Goal: Task Accomplishment & Management: Manage account settings

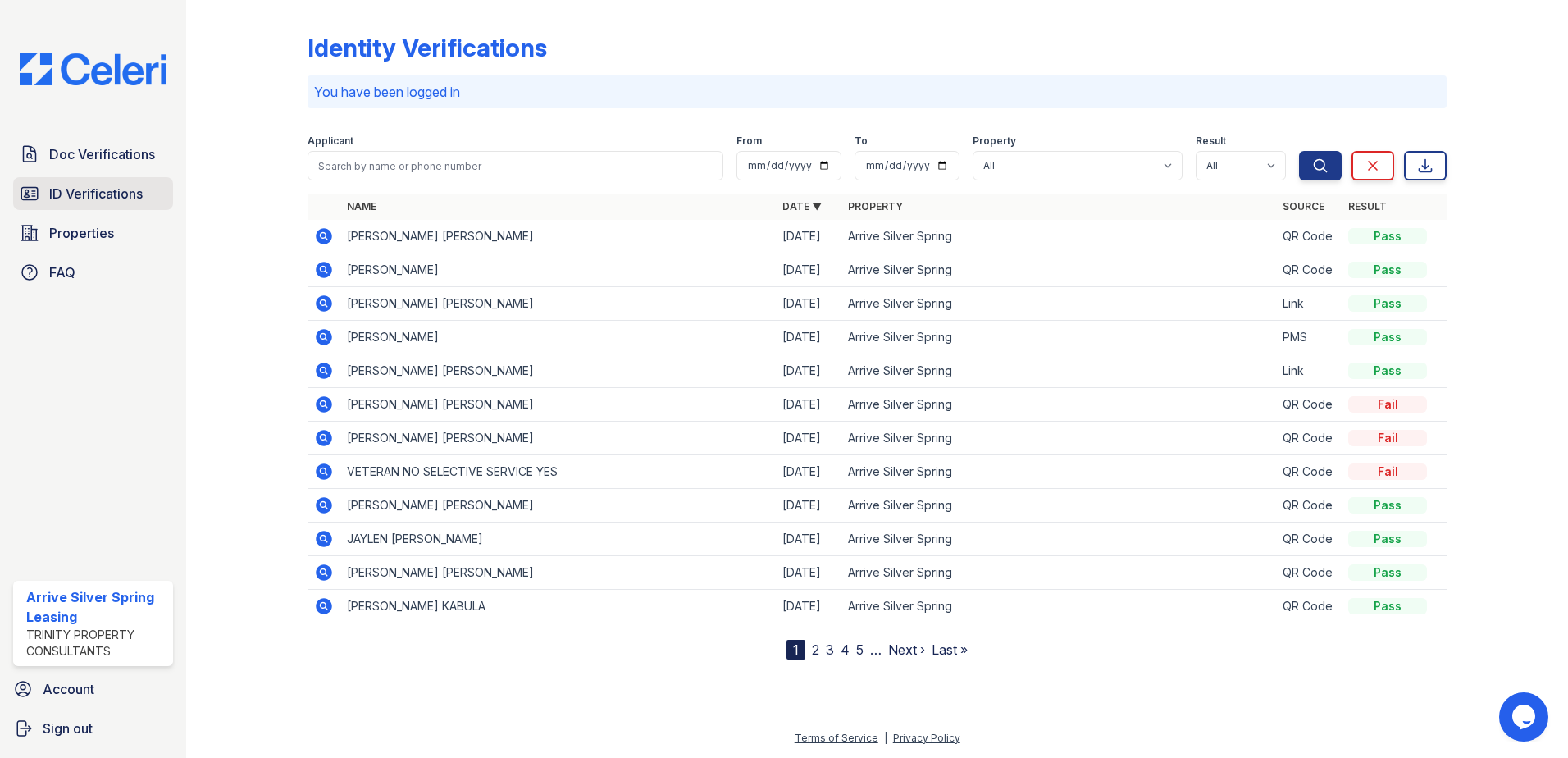
click at [101, 197] on span "ID Verifications" at bounding box center [96, 194] width 94 height 20
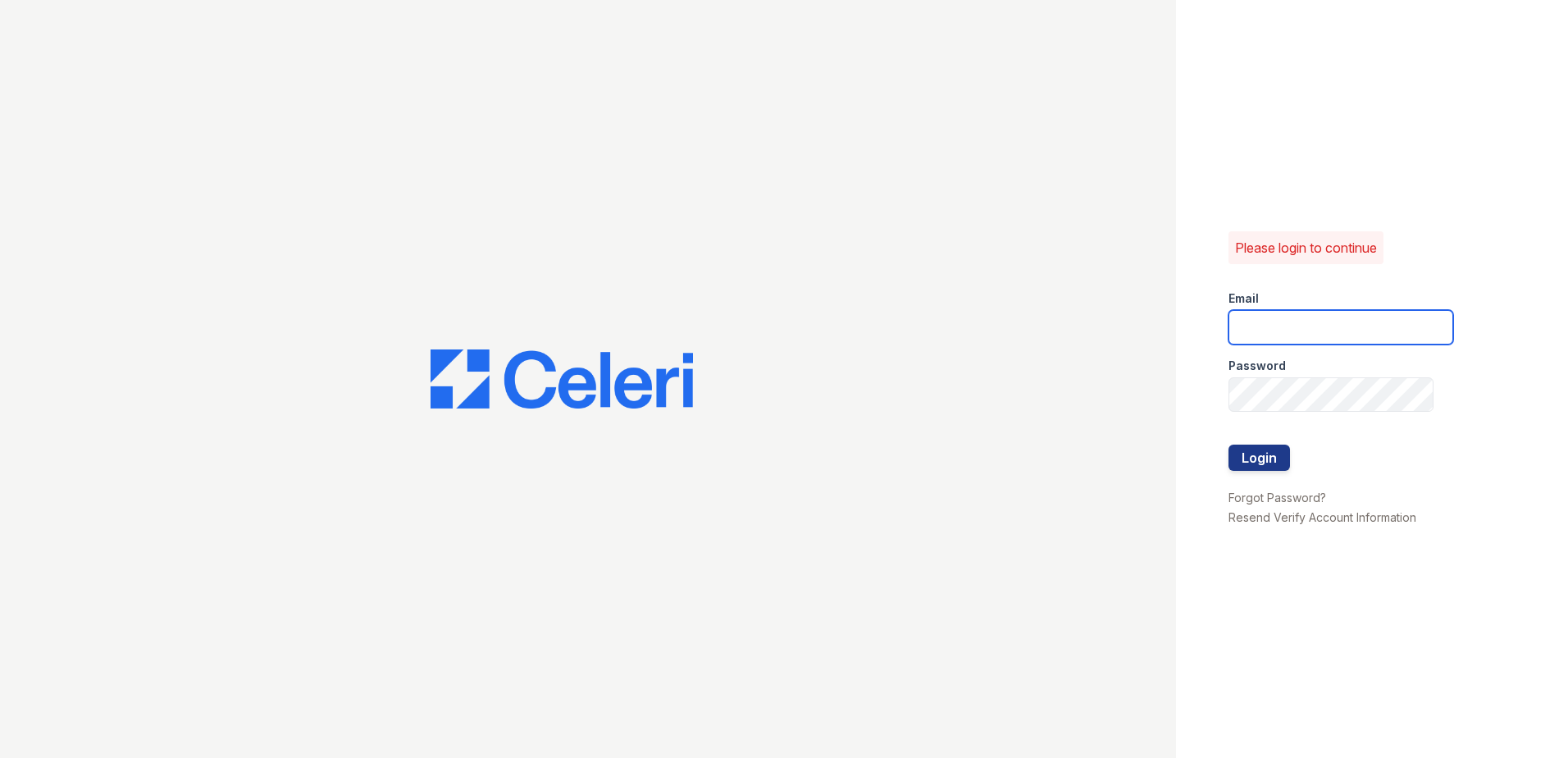
type input "[EMAIL_ADDRESS][DOMAIN_NAME]"
click at [1258, 462] on button "Login" at bounding box center [1260, 458] width 61 height 27
